Goal: Information Seeking & Learning: Learn about a topic

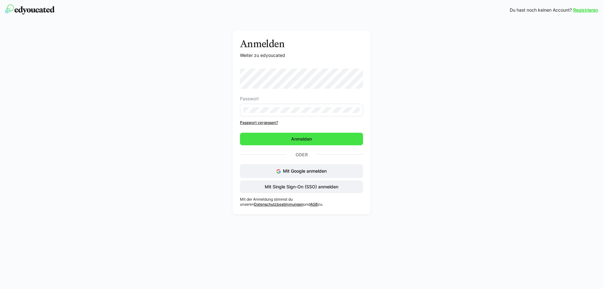
click at [322, 140] on span "Anmelden" at bounding box center [301, 139] width 123 height 13
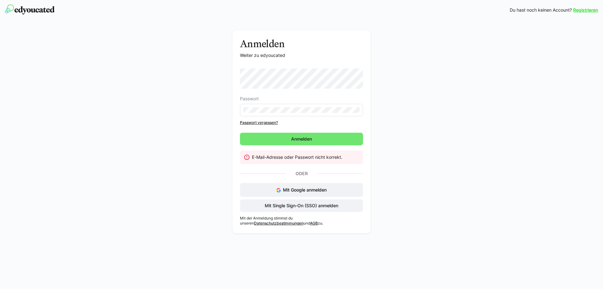
click at [292, 114] on eds-input at bounding box center [301, 110] width 123 height 13
click at [158, 105] on div "Anmelden Weiter zu edyoucated Passwort Passwort vergessen? [GEOGRAPHIC_DATA] E-…" at bounding box center [302, 133] width 354 height 206
click at [307, 133] on span "Anmelden" at bounding box center [301, 139] width 123 height 13
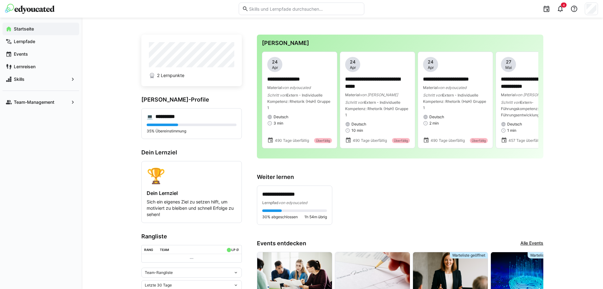
click at [31, 79] on span "Skills" at bounding box center [41, 79] width 56 height 6
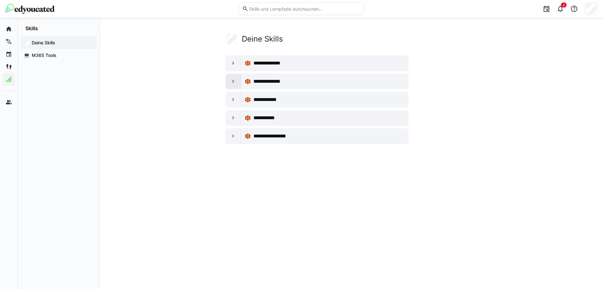
click at [236, 80] on eds-icon at bounding box center [233, 81] width 6 height 6
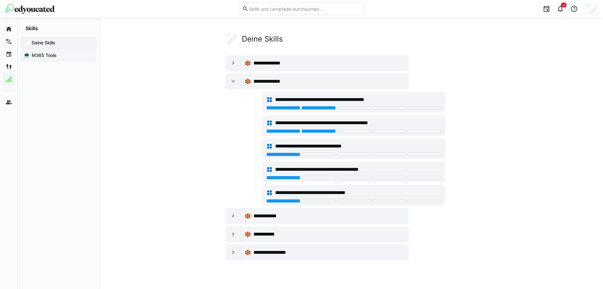
click at [42, 55] on span "M365 Tools" at bounding box center [62, 55] width 63 height 6
